Goal: Register for event/course

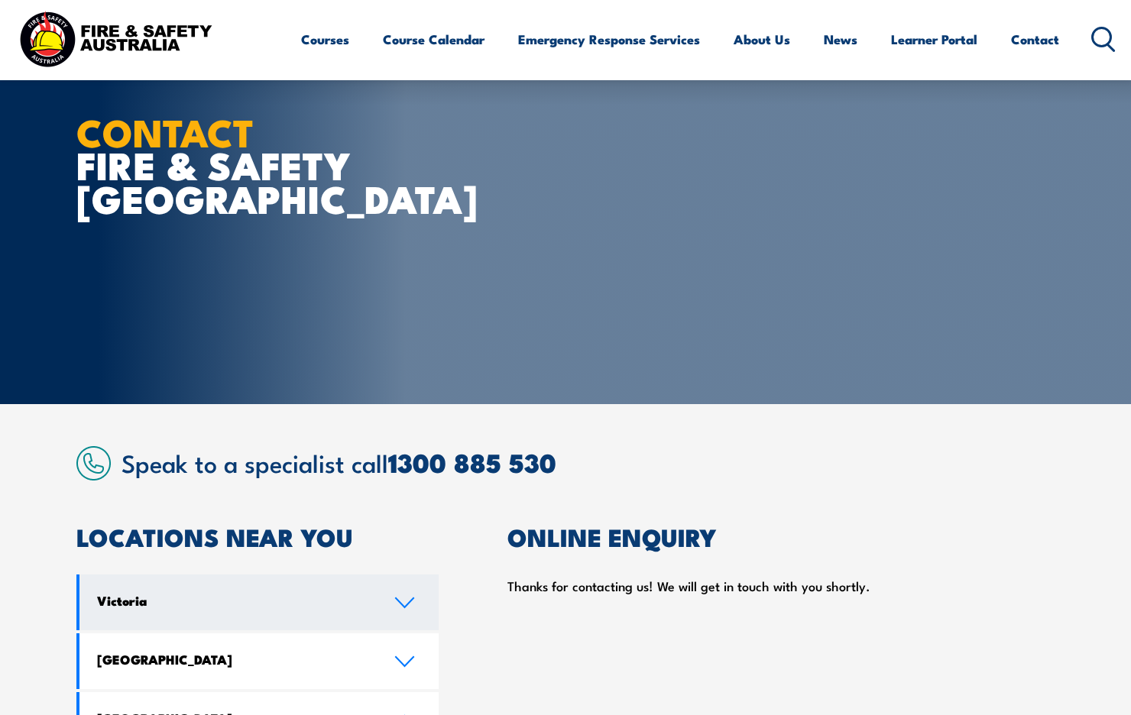
scroll to position [252, 0]
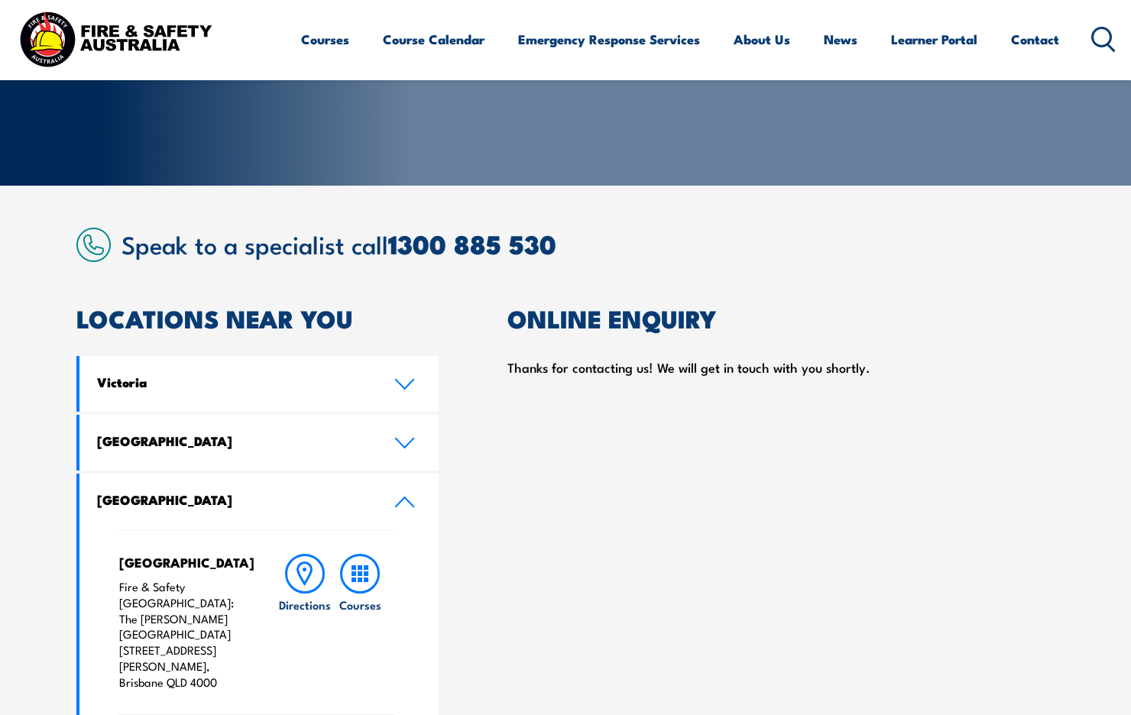
click at [189, 503] on h4 "Queensland" at bounding box center [234, 499] width 274 height 17
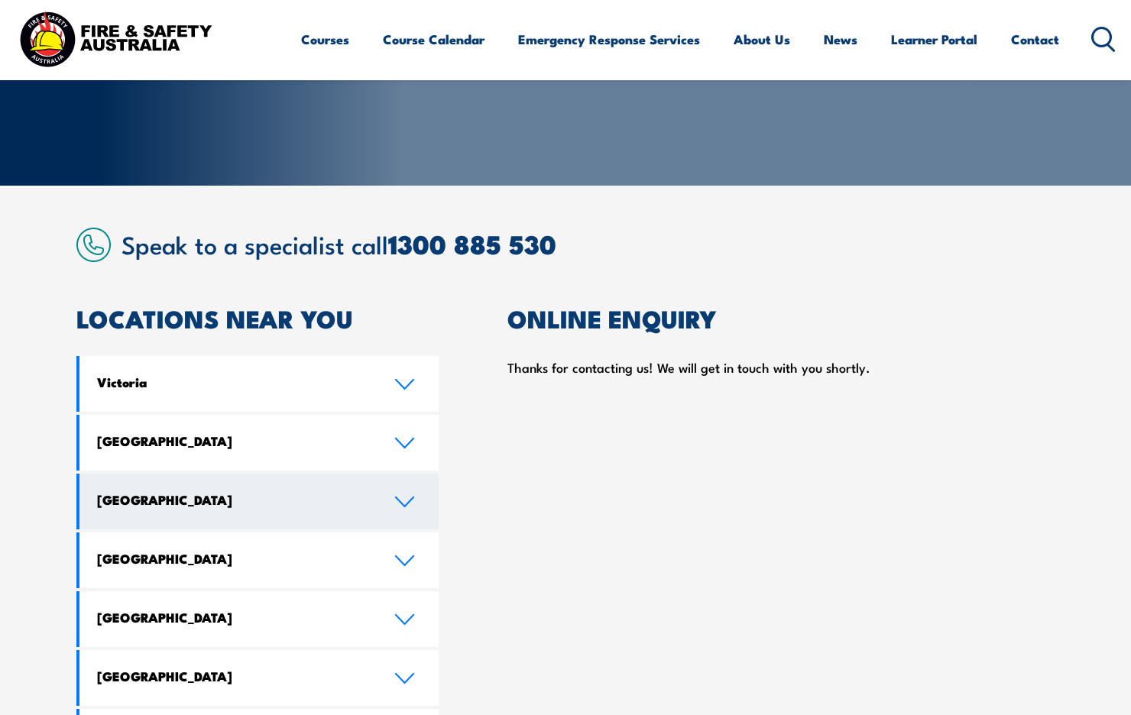
click at [186, 499] on h4 "Queensland" at bounding box center [234, 499] width 274 height 17
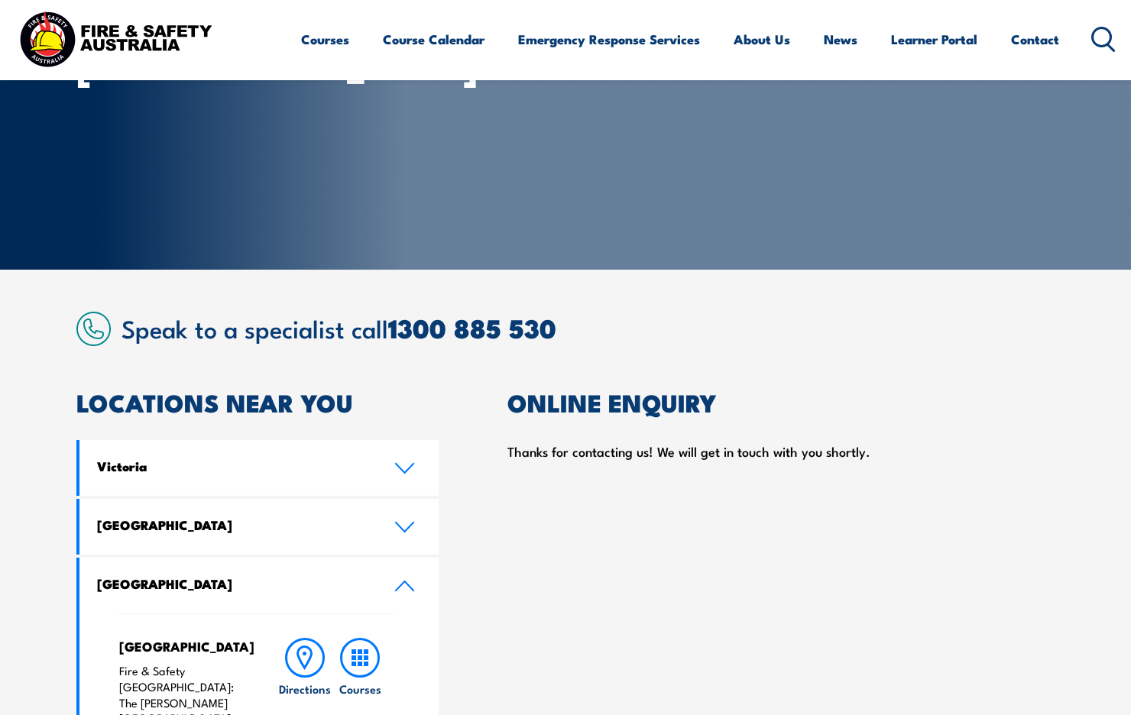
scroll to position [0, 0]
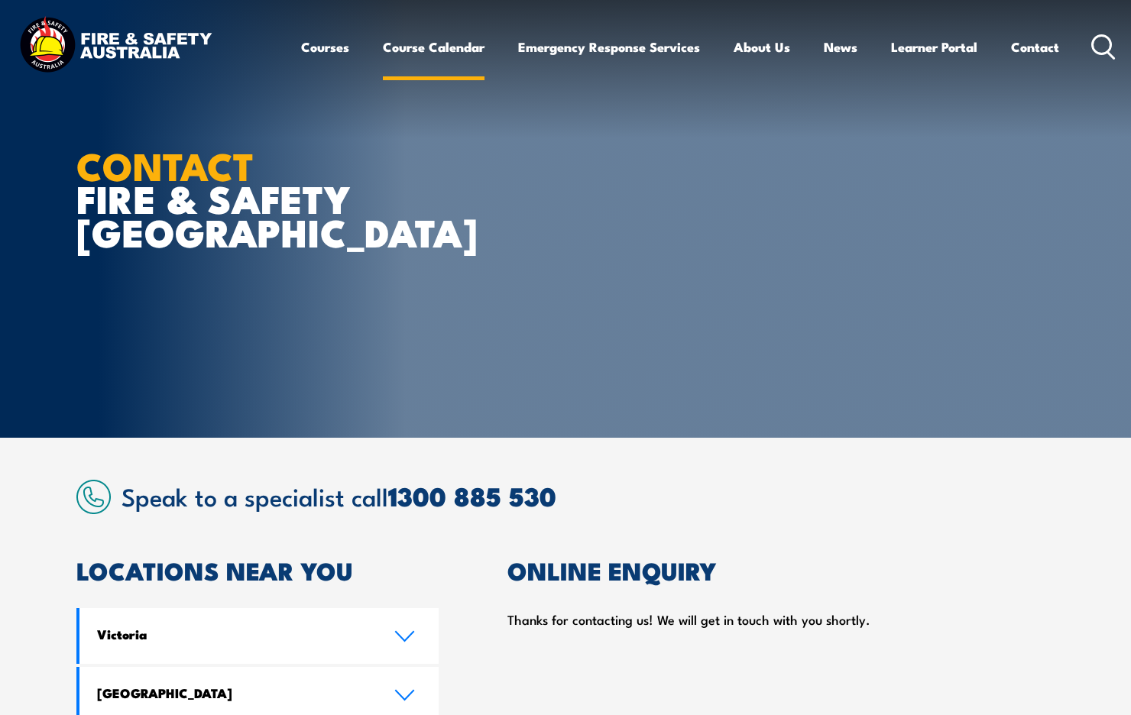
click at [410, 58] on link "Course Calendar" at bounding box center [434, 47] width 102 height 41
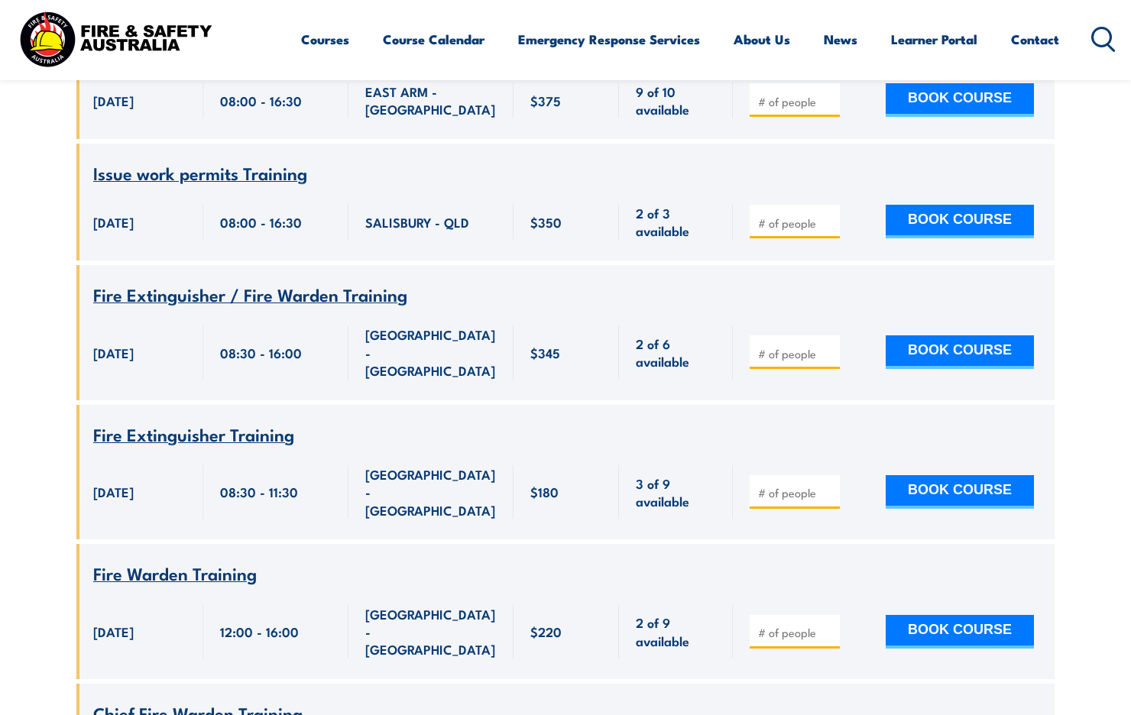
scroll to position [1070, 0]
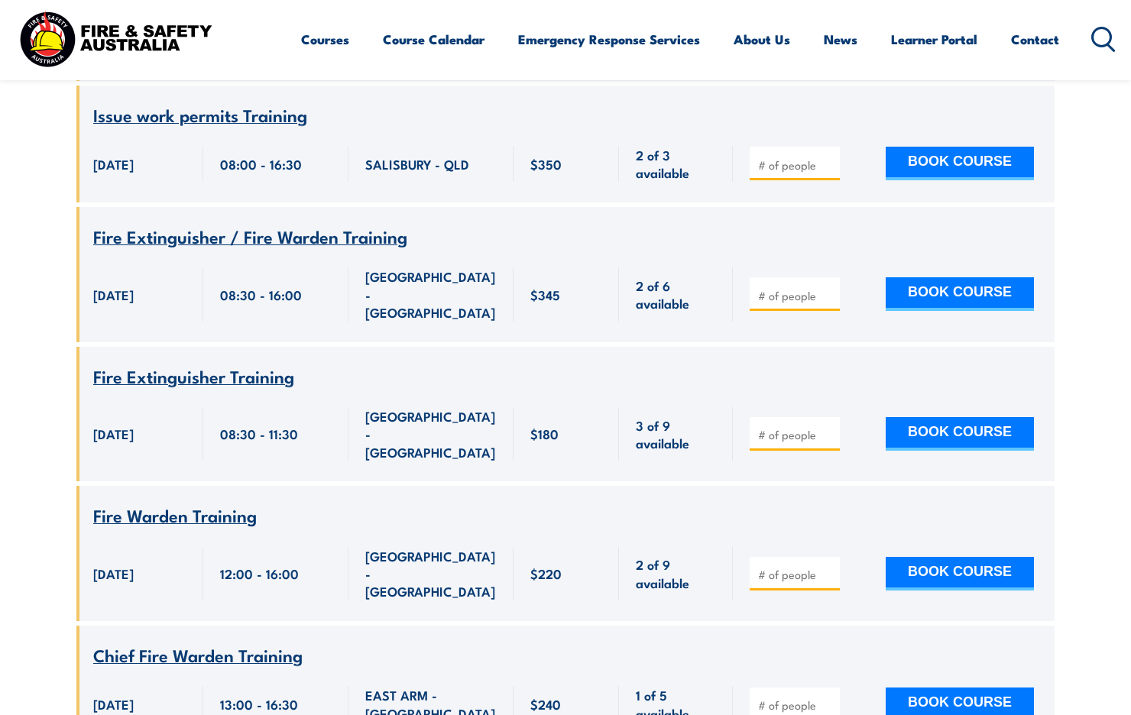
click at [277, 223] on span "Fire Extinguisher / Fire Warden Training" at bounding box center [250, 236] width 314 height 26
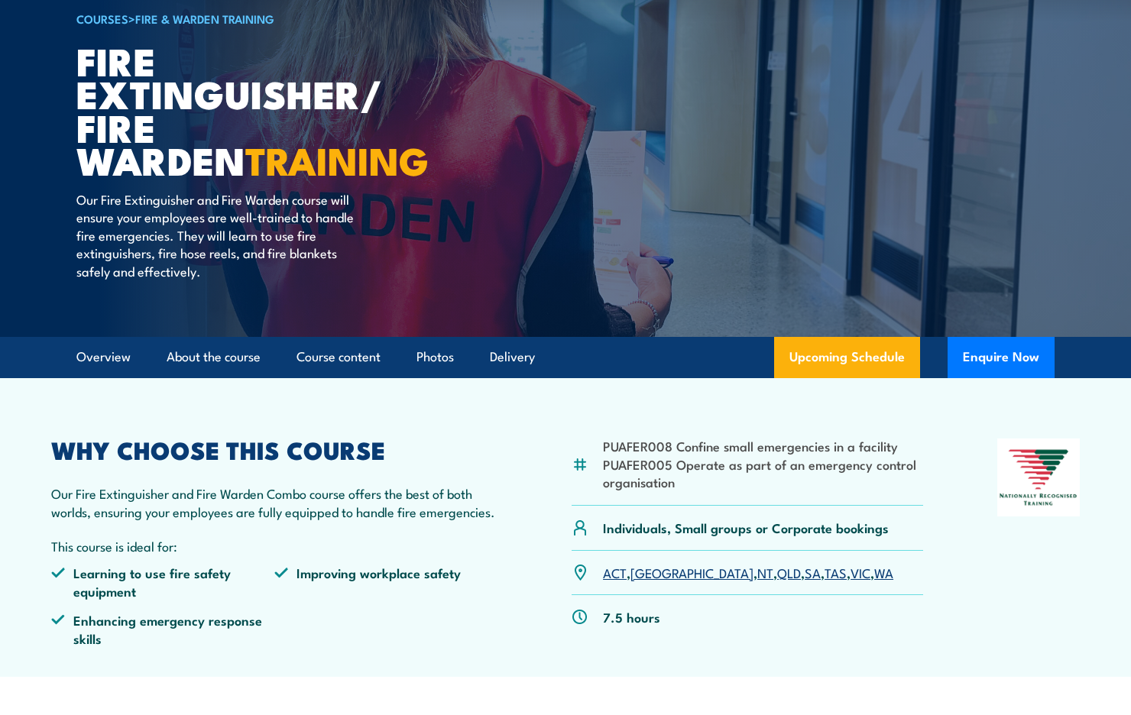
scroll to position [153, 0]
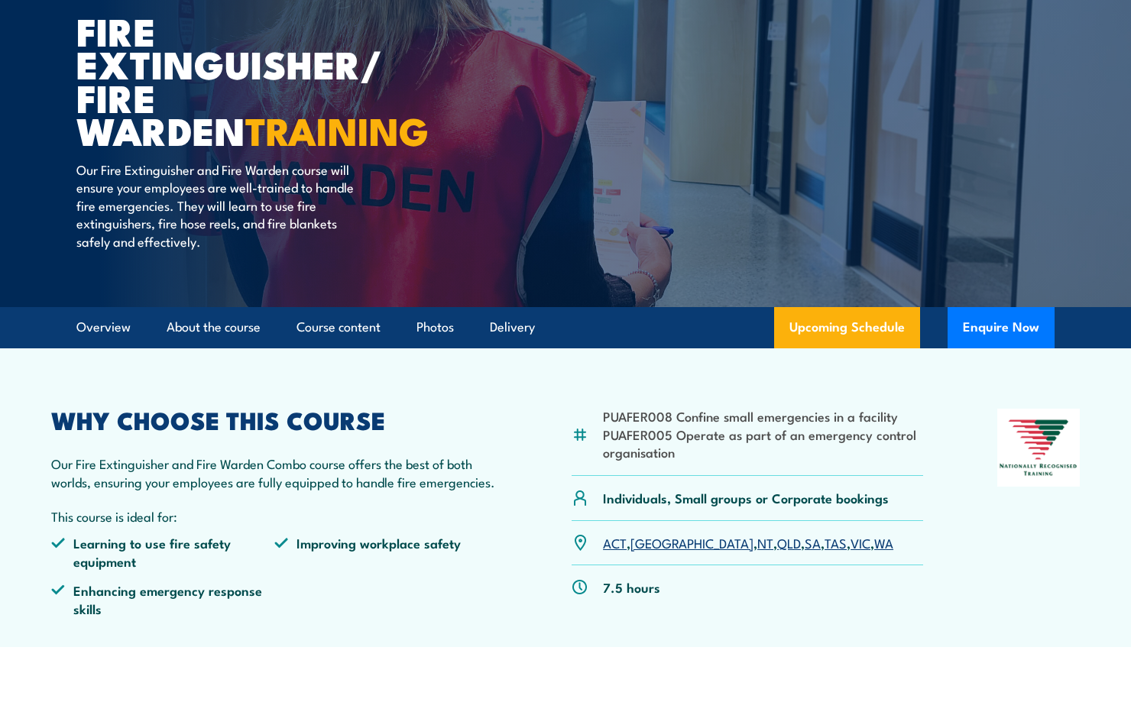
click at [388, 611] on ul "Learning to use fire safety equipment Improving workplace safety Enhancing emer…" at bounding box center [274, 581] width 446 height 95
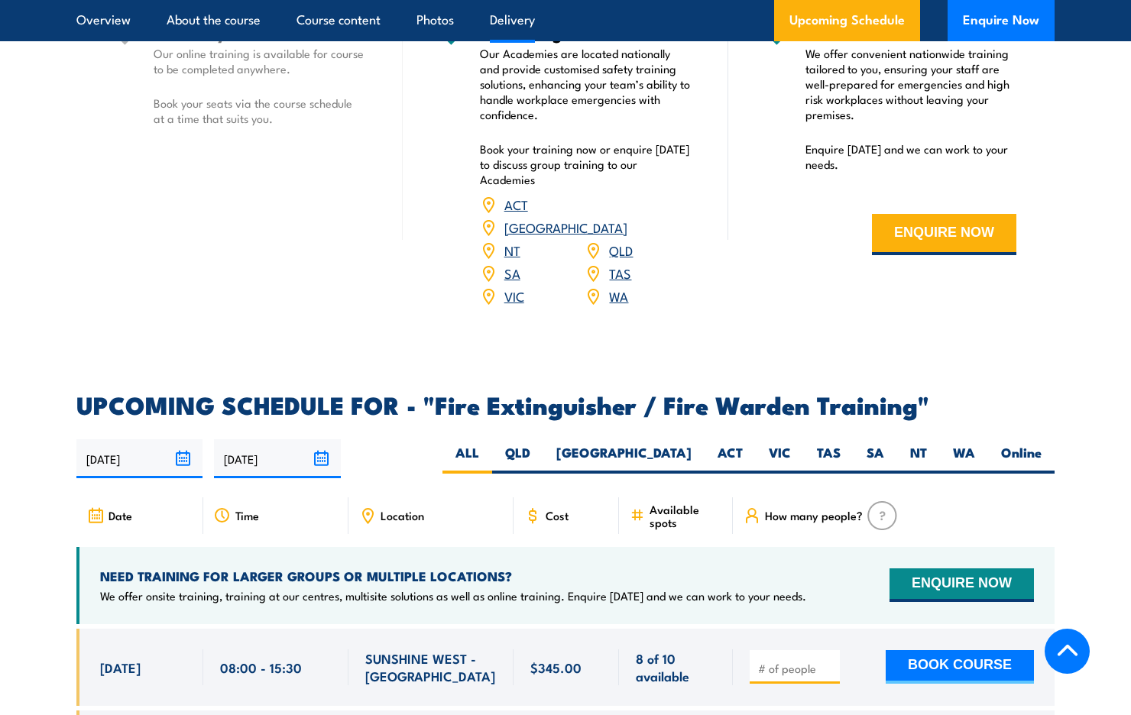
scroll to position [1911, 0]
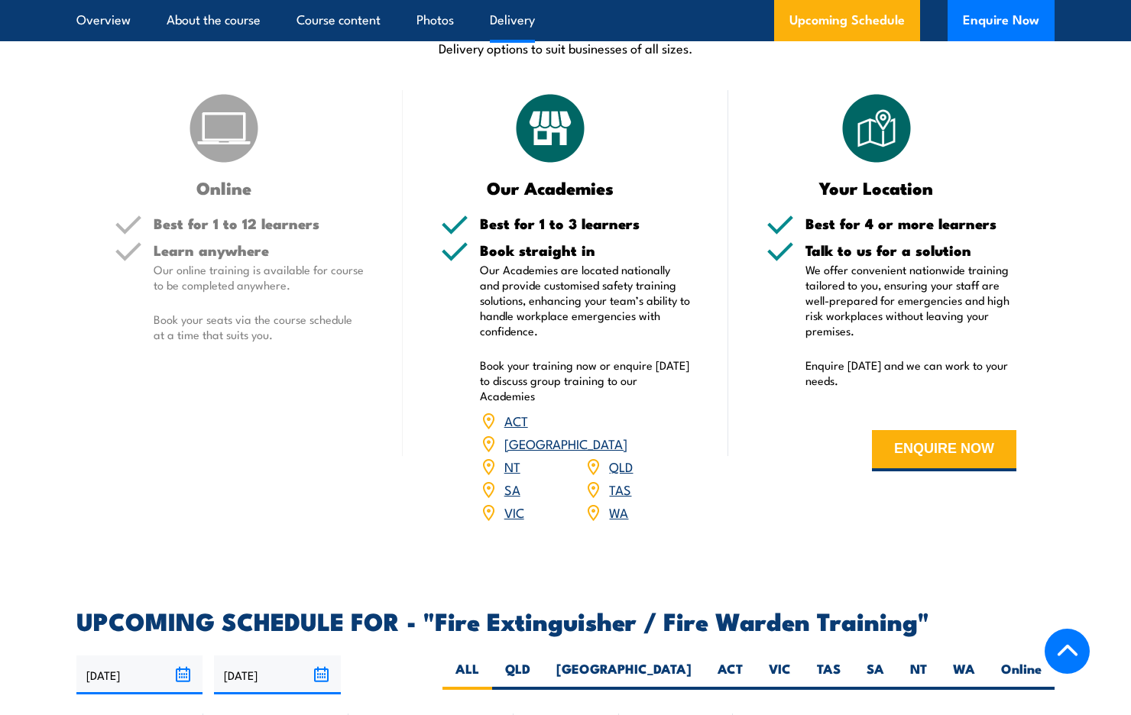
click at [272, 438] on div "Online Best for 1 to 12 learners Learn anywhere Our online training is availabl…" at bounding box center [239, 316] width 326 height 453
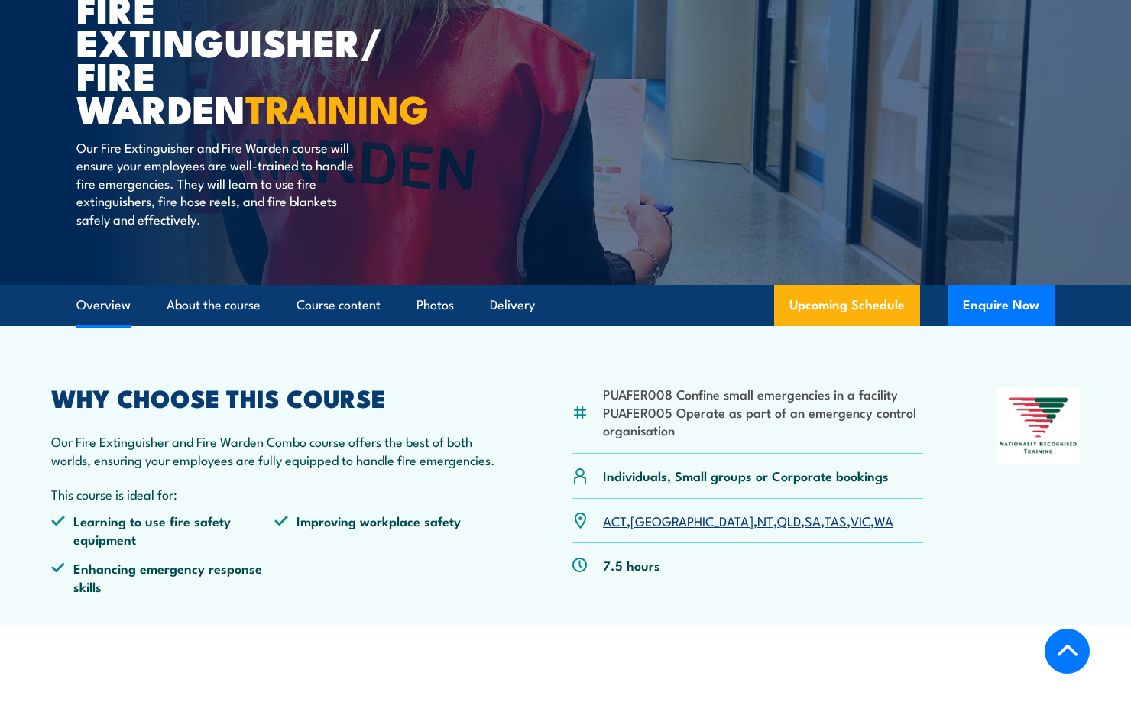
scroll to position [153, 0]
